Goal: Transaction & Acquisition: Purchase product/service

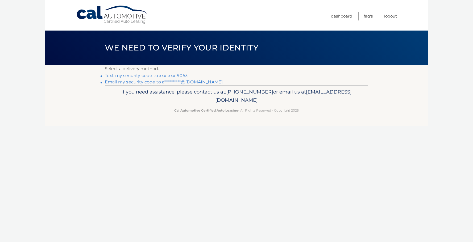
click at [183, 76] on link "Text my security code to xxx-xxx-9053" at bounding box center [146, 75] width 83 height 5
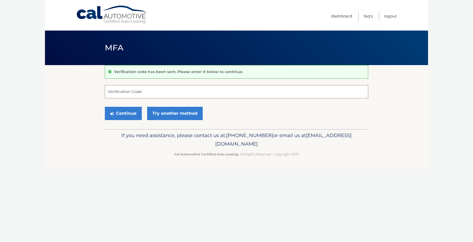
click at [174, 92] on input "Verification Code" at bounding box center [236, 91] width 263 height 13
type input "186195"
click at [105, 107] on button "Continue" at bounding box center [123, 113] width 37 height 13
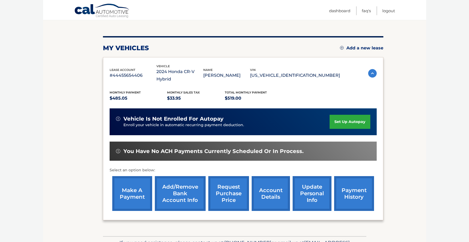
scroll to position [53, 0]
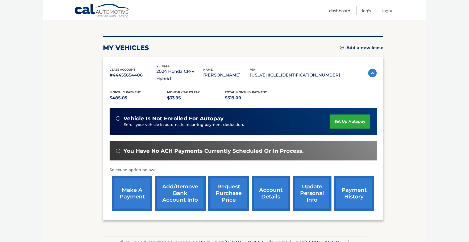
click at [135, 185] on link "make a payment" at bounding box center [132, 193] width 40 height 35
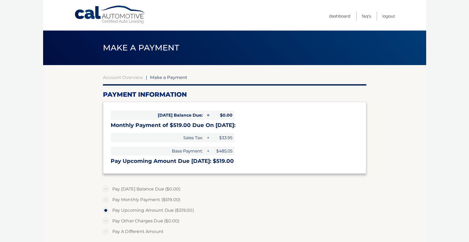
select select "NmVjMjQ4MDUtYWQ5YS00YjFhLWIxYzUtMDNiZmY2YWFmNzQ3"
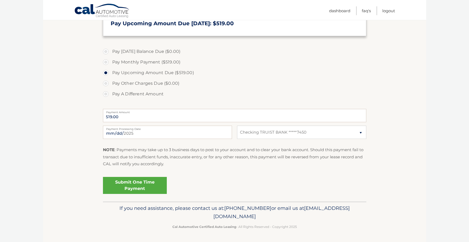
scroll to position [160, 0]
click at [360, 128] on select "Select Bank Account Checking TRUIST BANK *****7450" at bounding box center [301, 132] width 129 height 13
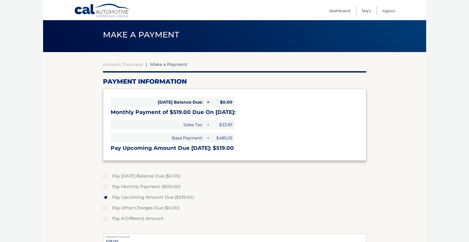
scroll to position [0, 0]
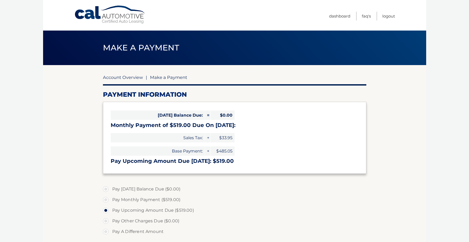
click at [127, 76] on link "Account Overview" at bounding box center [123, 77] width 40 height 5
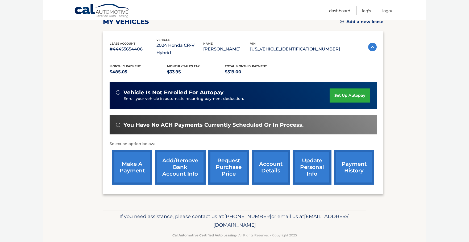
scroll to position [80, 0]
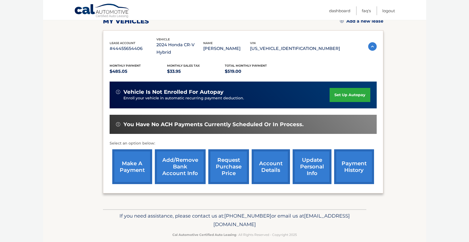
click at [130, 164] on link "make a payment" at bounding box center [132, 166] width 40 height 35
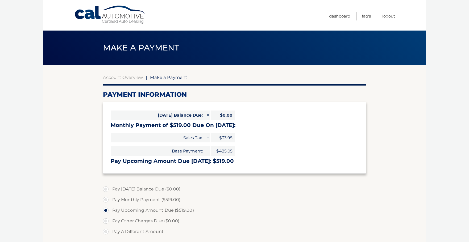
select select "NmVjMjQ4MDUtYWQ5YS00YjFhLWIxYzUtMDNiZmY2YWFmNzQ3"
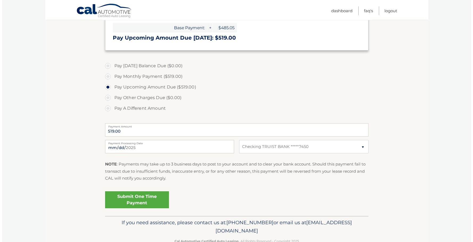
scroll to position [133, 0]
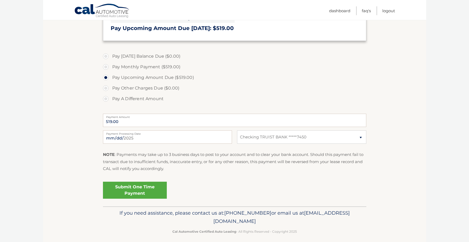
click at [144, 199] on link "Submit One Time Payment" at bounding box center [135, 190] width 64 height 17
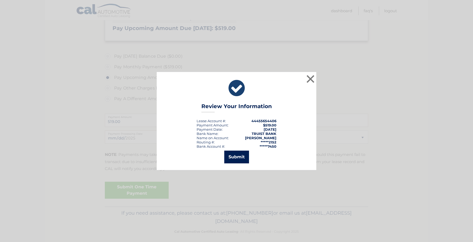
click at [235, 160] on button "Submit" at bounding box center [236, 157] width 25 height 13
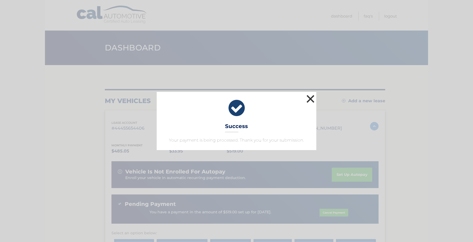
click at [310, 94] on button "×" at bounding box center [310, 99] width 11 height 11
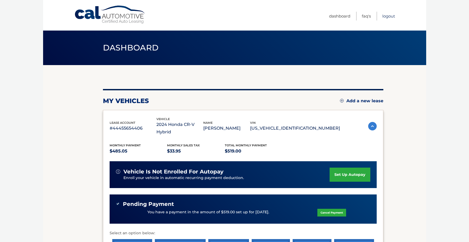
click at [385, 15] on link "Logout" at bounding box center [388, 16] width 13 height 9
